Goal: Find specific page/section: Find specific page/section

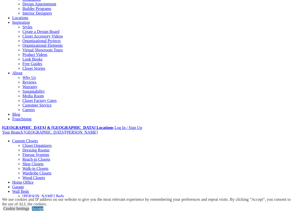
scroll to position [80, 0]
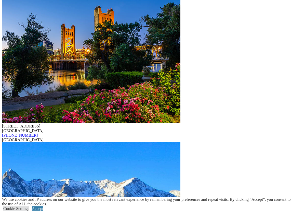
scroll to position [1431, 0]
